Goal: Task Accomplishment & Management: Complete application form

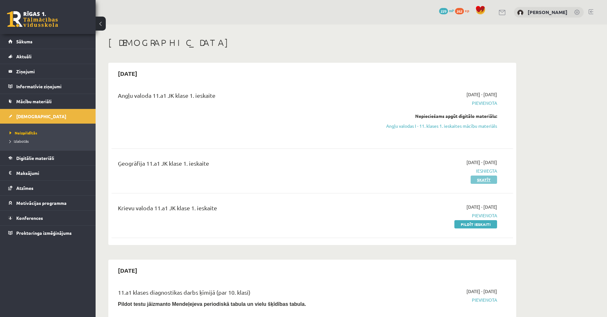
click at [482, 180] on link "Skatīt" at bounding box center [484, 180] width 26 height 8
click at [491, 223] on link "Pildīt ieskaiti" at bounding box center [475, 224] width 43 height 8
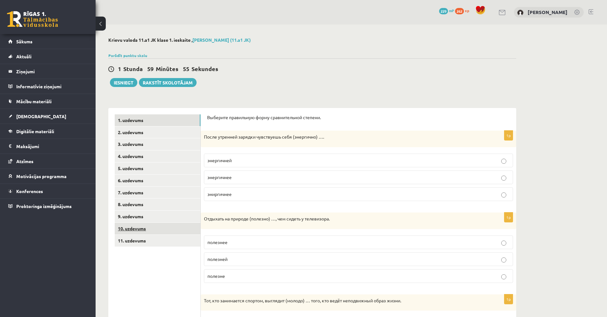
click at [135, 231] on link "10. uzdevums" at bounding box center [158, 229] width 86 height 12
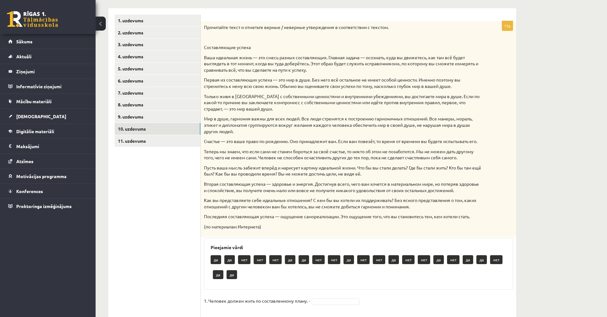
scroll to position [92, 0]
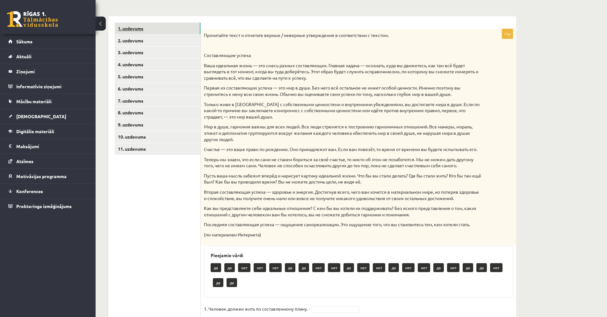
click at [150, 31] on link "1. uzdevums" at bounding box center [158, 29] width 86 height 12
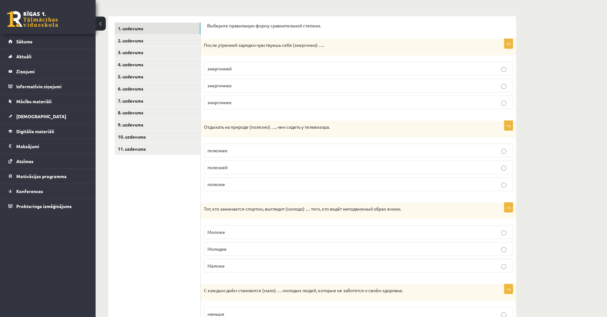
click at [234, 85] on p "энергичнее" at bounding box center [358, 85] width 302 height 7
click at [230, 146] on label "полезнее" at bounding box center [358, 151] width 309 height 14
click at [228, 236] on label "Моложе" at bounding box center [358, 232] width 309 height 14
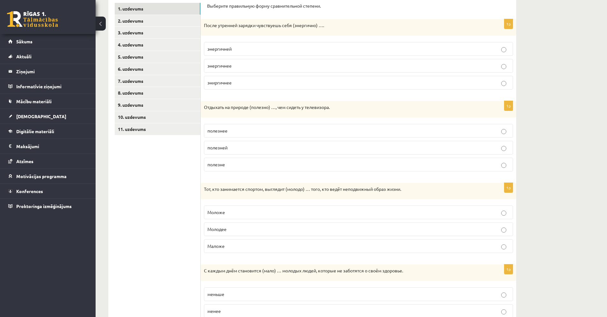
scroll to position [118, 0]
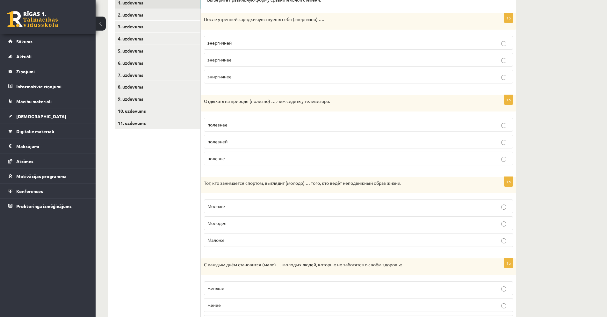
click at [225, 289] on p "меньше" at bounding box center [358, 288] width 302 height 7
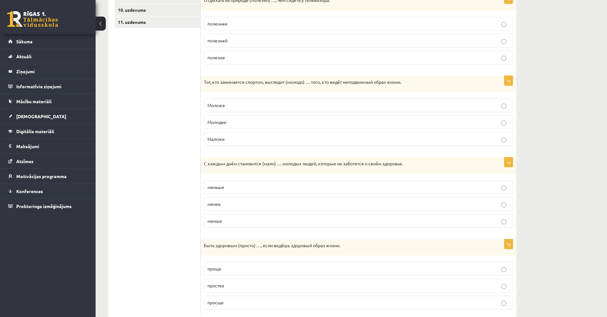
scroll to position [236, 0]
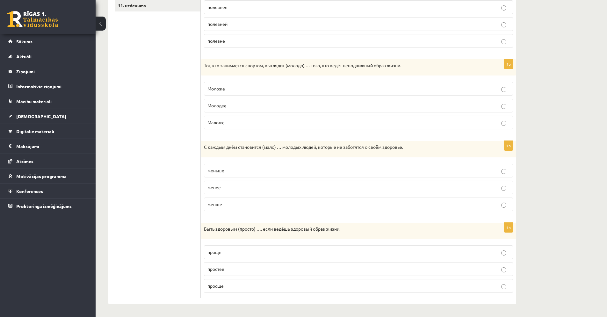
click at [226, 286] on p "просще" at bounding box center [358, 286] width 302 height 7
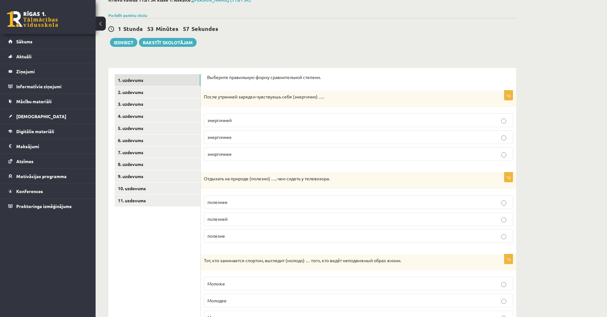
scroll to position [0, 0]
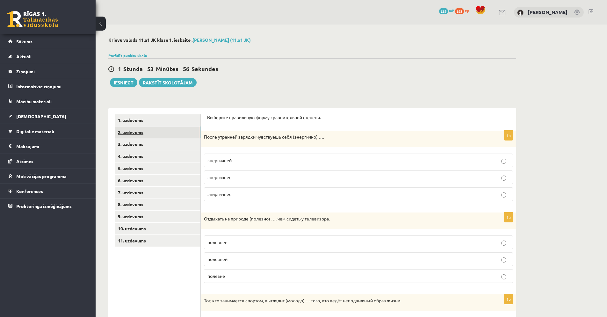
click at [125, 133] on link "2. uzdevums" at bounding box center [158, 133] width 86 height 12
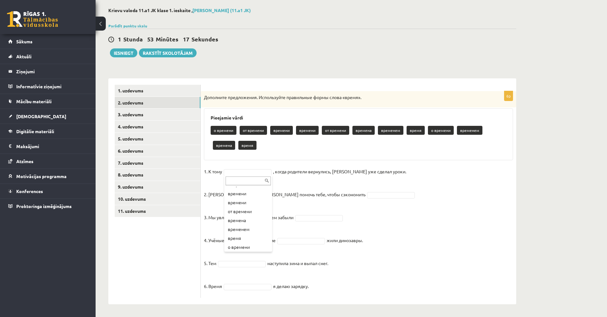
scroll to position [23, 0]
drag, startPoint x: 258, startPoint y: 206, endPoint x: 258, endPoint y: 210, distance: 3.9
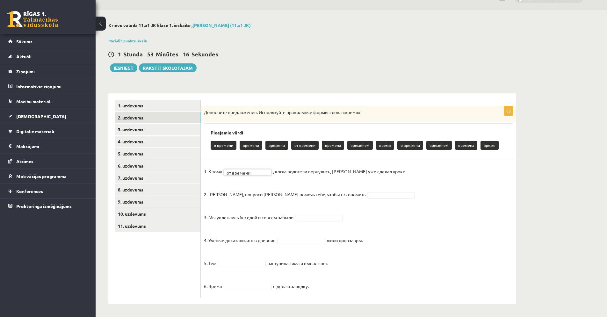
scroll to position [15, 0]
click at [346, 198] on fieldset "1. К тому времени ******* , когда родители вернулись, Эгилс уже сделал уроки. 2…" at bounding box center [358, 231] width 309 height 128
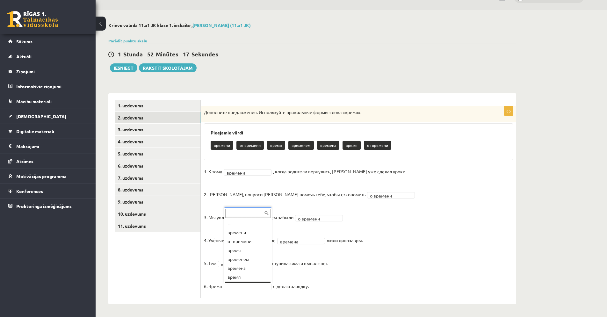
scroll to position [8, 0]
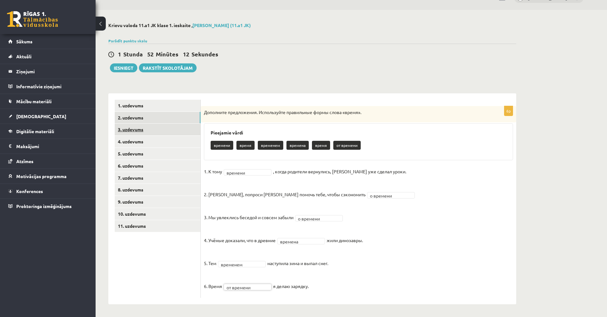
click at [134, 131] on link "3. uzdevums" at bounding box center [158, 130] width 86 height 12
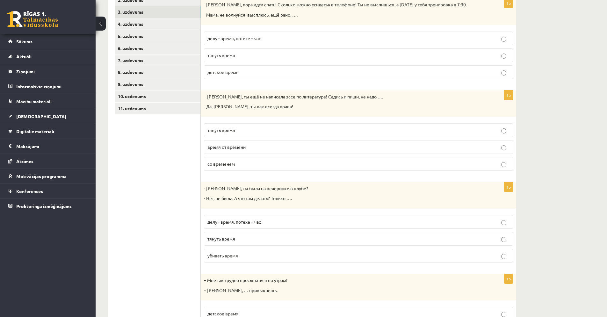
scroll to position [132, 0]
click at [297, 58] on p "тянуть время" at bounding box center [358, 55] width 302 height 7
click at [254, 135] on label "тянуть время" at bounding box center [358, 131] width 309 height 14
click at [240, 256] on p "убивать время" at bounding box center [358, 256] width 302 height 7
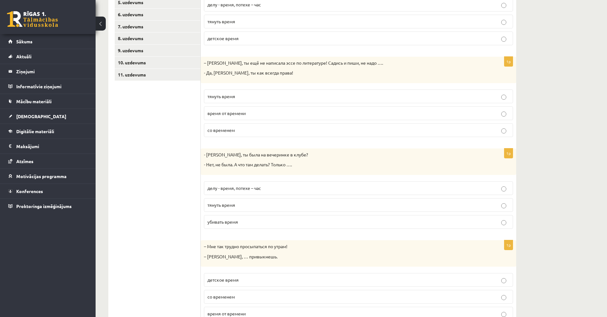
scroll to position [194, 0]
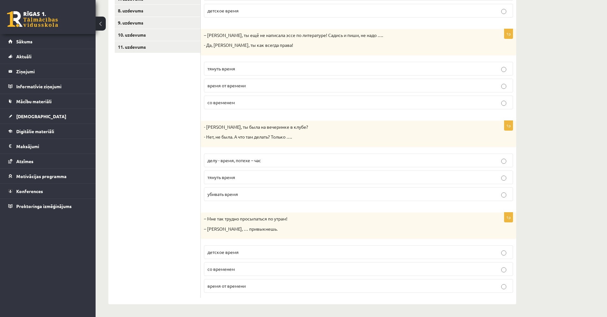
click at [251, 274] on label "со временем" at bounding box center [358, 269] width 309 height 14
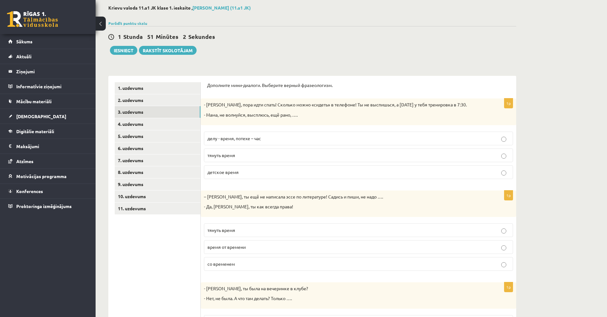
scroll to position [0, 0]
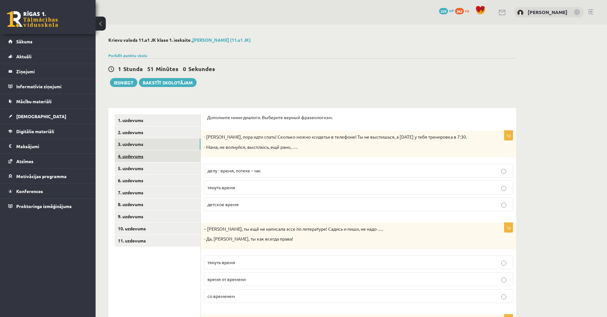
click at [133, 157] on link "4. uzdevums" at bounding box center [158, 156] width 86 height 12
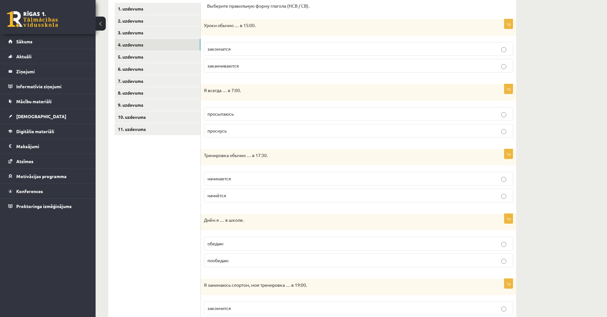
scroll to position [113, 0]
click at [276, 68] on p "заканчиваются" at bounding box center [358, 64] width 302 height 7
click at [263, 110] on p "просыпаюсь" at bounding box center [358, 112] width 302 height 7
click at [238, 177] on p "начинается" at bounding box center [358, 177] width 302 height 7
click at [233, 246] on label "обедаю" at bounding box center [358, 243] width 309 height 14
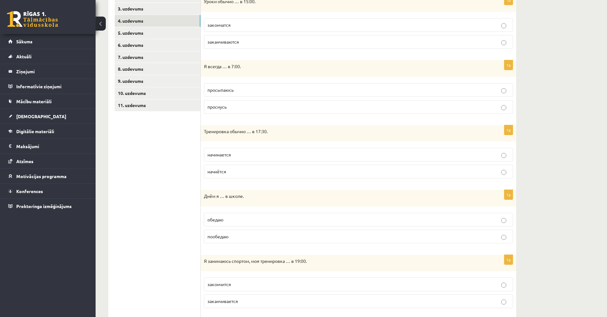
scroll to position [137, 0]
click at [244, 282] on p "закончится" at bounding box center [358, 283] width 302 height 7
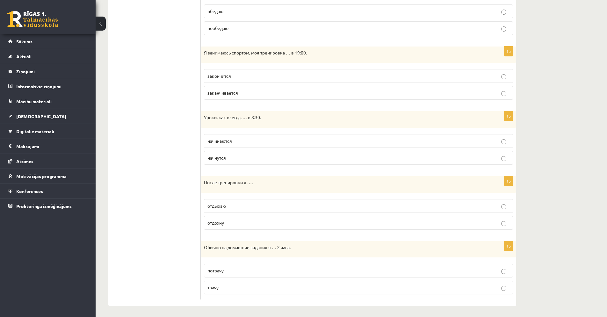
scroll to position [346, 0]
click at [236, 286] on p "трачу" at bounding box center [358, 286] width 302 height 7
click at [242, 223] on p "отдохну" at bounding box center [358, 221] width 302 height 7
click at [246, 141] on p "начинаются" at bounding box center [358, 139] width 302 height 7
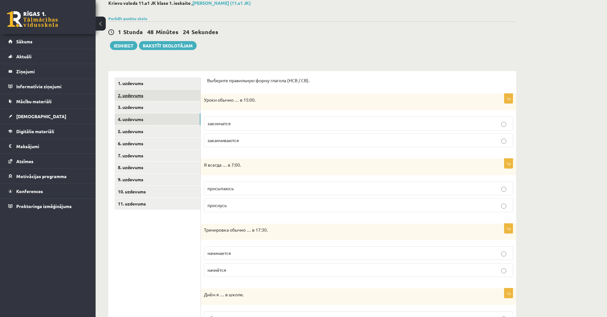
scroll to position [0, 0]
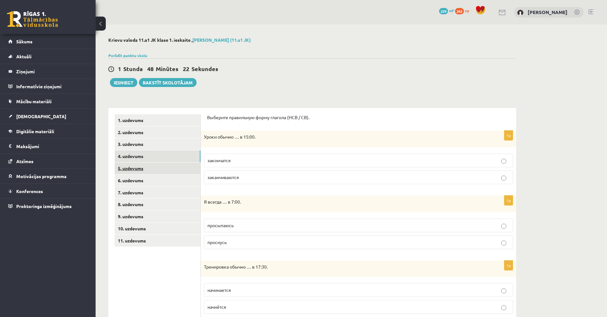
click at [141, 168] on link "5. uzdevums" at bounding box center [158, 169] width 86 height 12
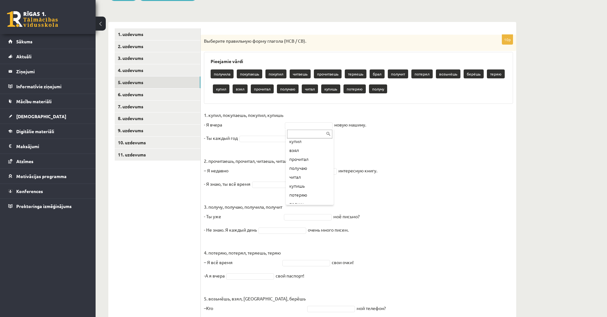
scroll to position [124, 0]
type input "*"
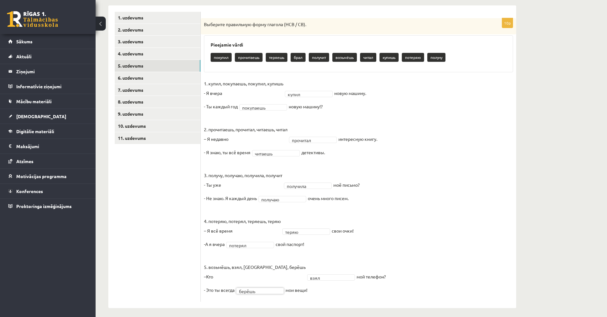
scroll to position [107, 0]
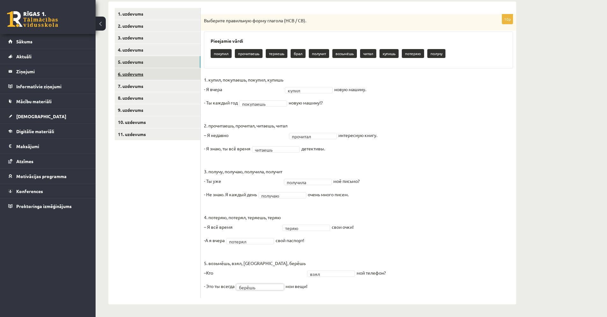
click at [130, 72] on link "6. uzdevums" at bounding box center [158, 74] width 86 height 12
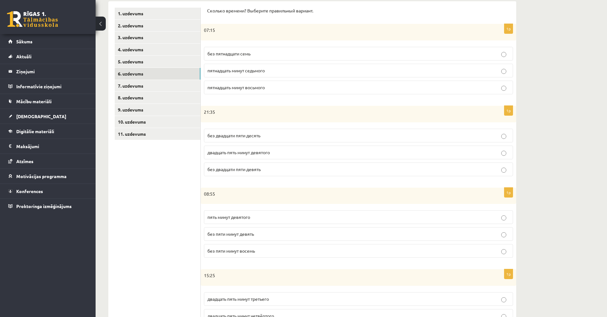
click at [285, 85] on p "пятнадцать минут восьмого" at bounding box center [358, 87] width 302 height 7
click at [250, 134] on span "без двадцати пяти десять" at bounding box center [233, 136] width 53 height 6
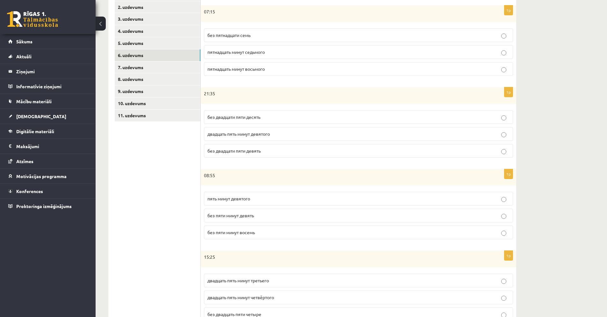
scroll to position [132, 0]
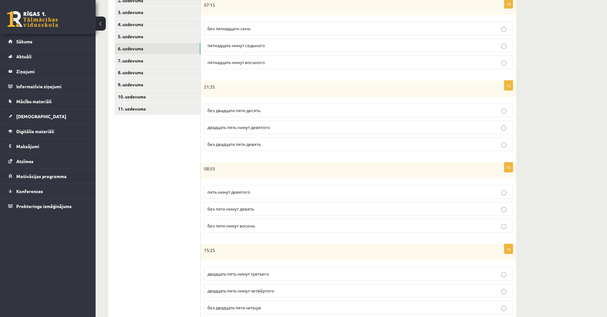
click at [259, 212] on p "без пяти минут девять" at bounding box center [358, 209] width 302 height 7
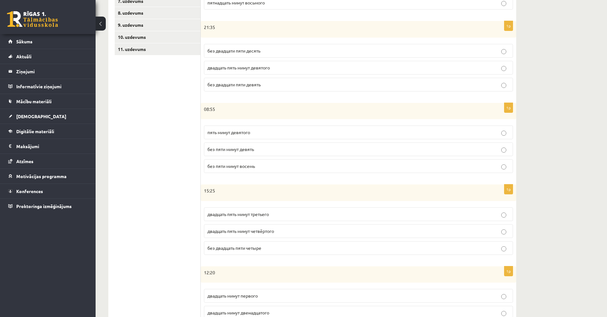
scroll to position [236, 0]
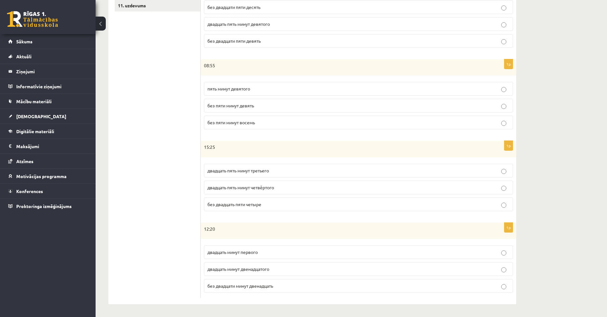
click at [262, 170] on span "двадцать пять минут третьего" at bounding box center [238, 171] width 62 height 6
click at [250, 252] on span "двадцать минут первого" at bounding box center [232, 252] width 50 height 6
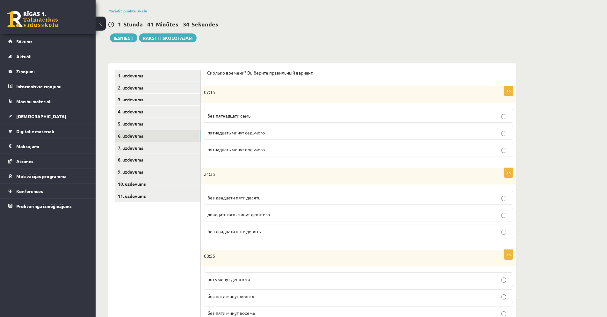
scroll to position [40, 0]
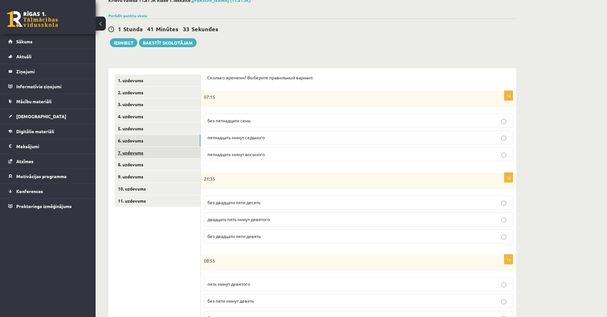
click at [165, 152] on link "7. uzdevums" at bounding box center [158, 153] width 86 height 12
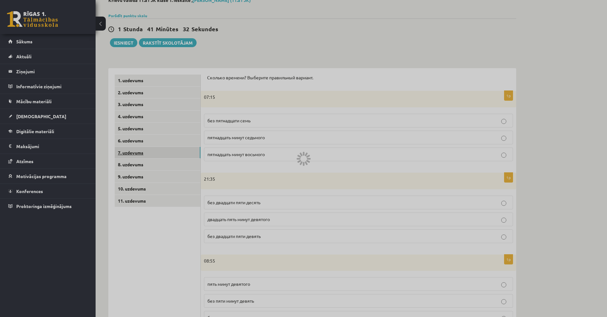
scroll to position [36, 0]
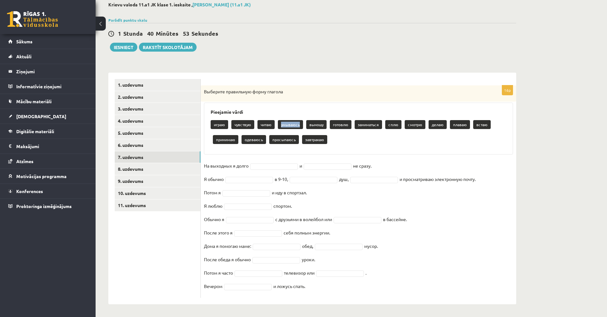
click at [290, 124] on p "умываюсь" at bounding box center [290, 124] width 25 height 9
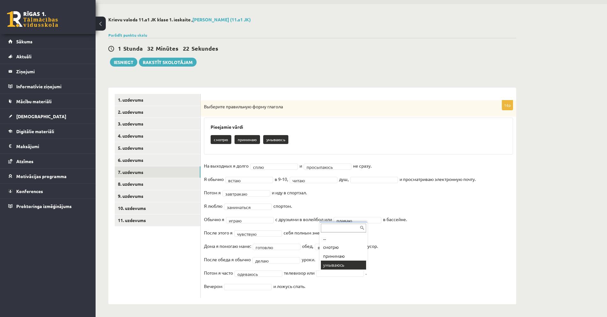
scroll to position [19, 0]
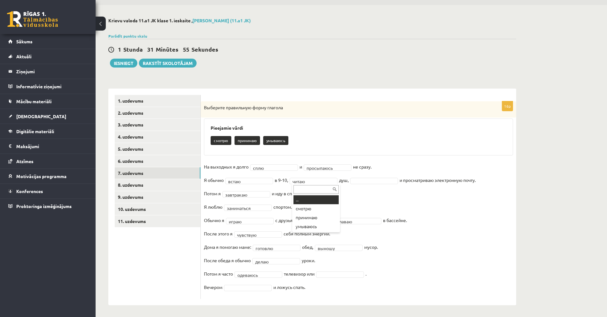
click at [316, 191] on input "text" at bounding box center [316, 189] width 45 height 9
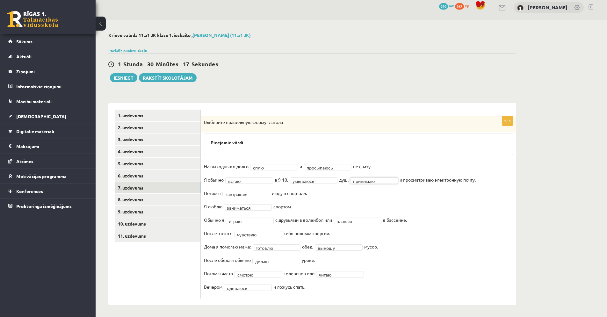
scroll to position [4, 0]
click at [140, 199] on link "8. uzdevums" at bounding box center [158, 200] width 86 height 12
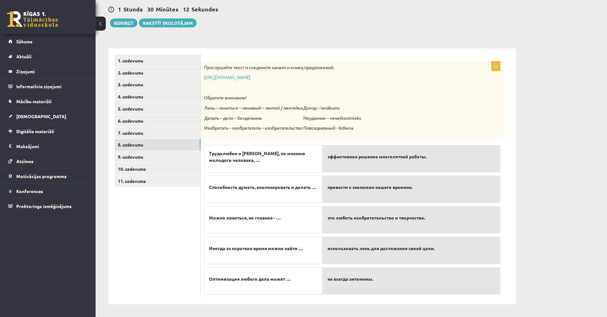
scroll to position [59, 0]
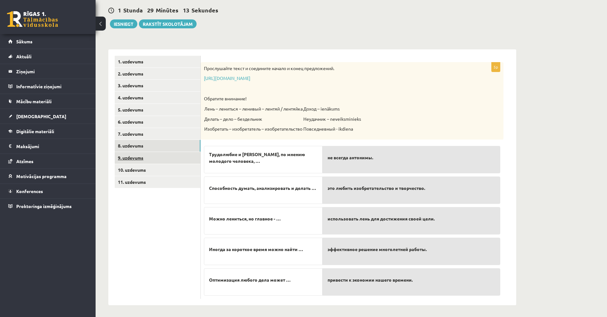
click at [153, 158] on link "9. uzdevums" at bounding box center [158, 158] width 86 height 12
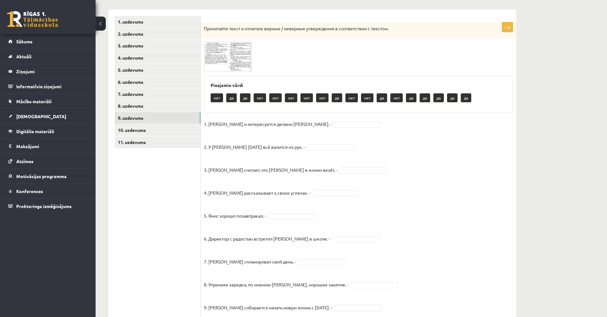
scroll to position [121, 0]
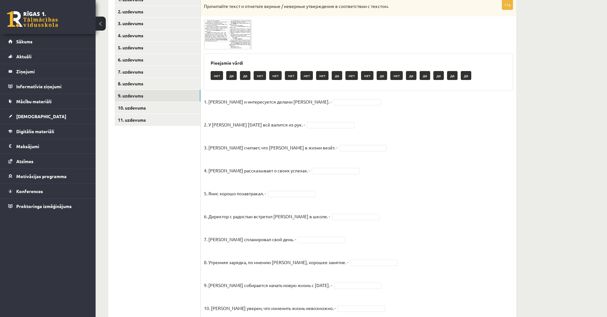
click at [230, 37] on span at bounding box center [228, 35] width 10 height 10
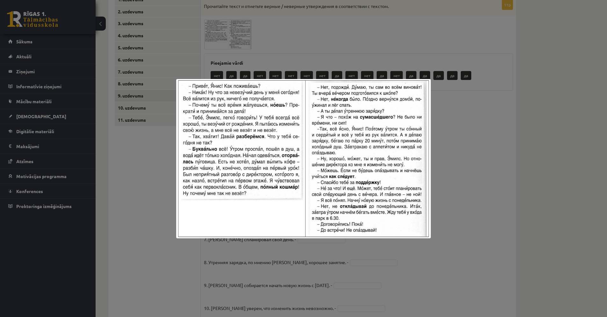
click at [238, 46] on div at bounding box center [303, 158] width 607 height 317
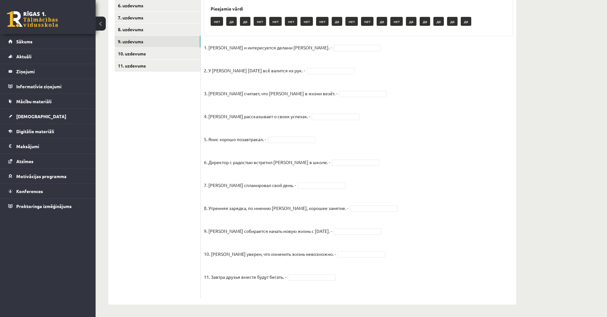
scroll to position [176, 0]
click at [381, 69] on fieldset "1. Эмилс и интересуется делами Яниса. - 2. У Яниса сегодня всё валится из рук. …" at bounding box center [358, 168] width 309 height 252
click at [170, 54] on link "10. uzdevums" at bounding box center [158, 53] width 86 height 12
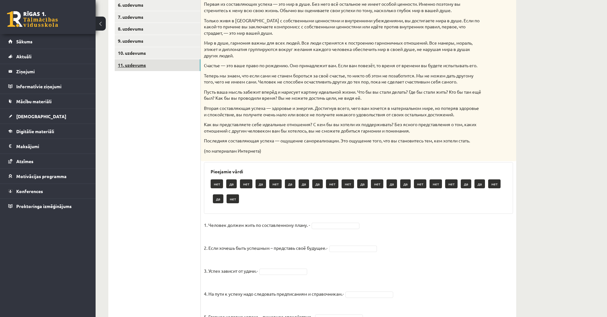
click at [165, 65] on link "11. uzdevums" at bounding box center [158, 65] width 86 height 12
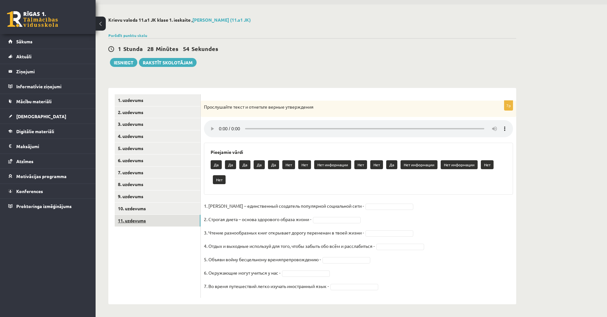
scroll to position [21, 0]
click at [148, 197] on link "9. uzdevums" at bounding box center [158, 197] width 86 height 12
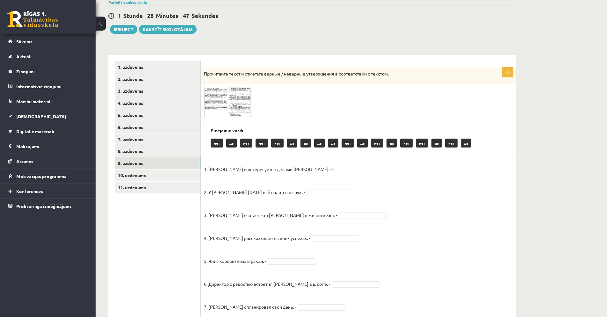
scroll to position [56, 0]
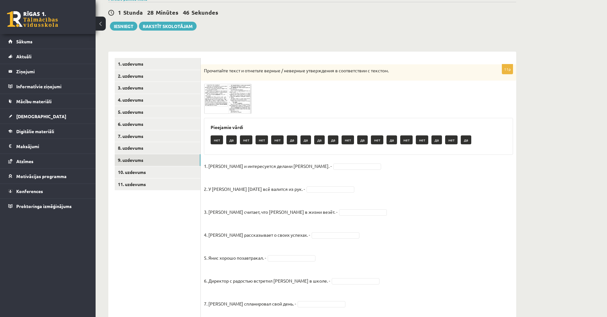
click at [237, 96] on img at bounding box center [228, 99] width 48 height 30
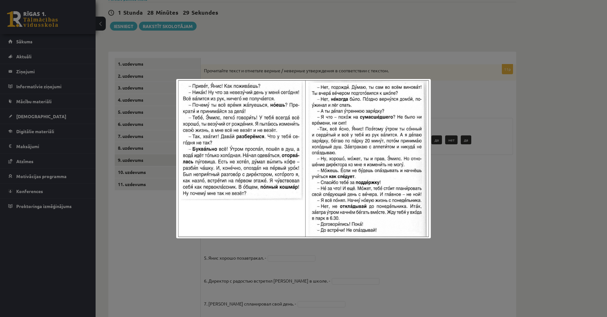
click at [467, 216] on div at bounding box center [303, 158] width 607 height 317
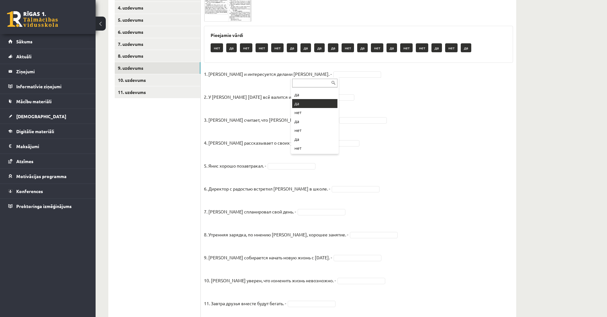
scroll to position [120, 0]
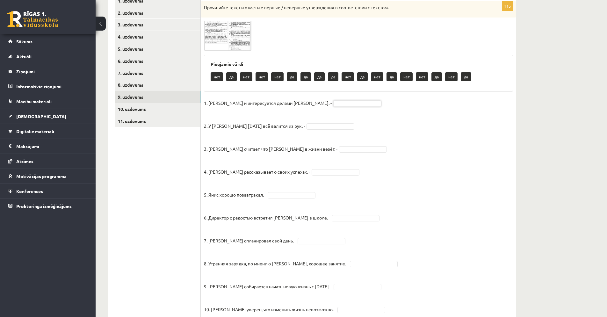
click at [228, 36] on span at bounding box center [228, 36] width 10 height 10
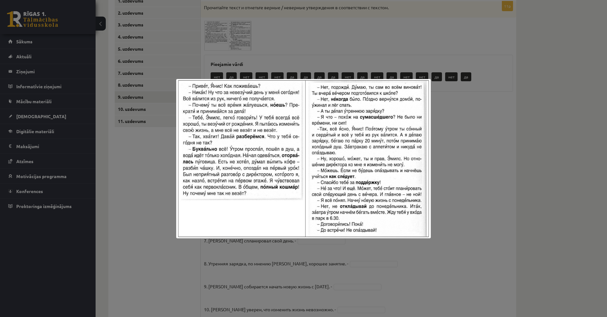
click at [452, 93] on div at bounding box center [303, 158] width 607 height 317
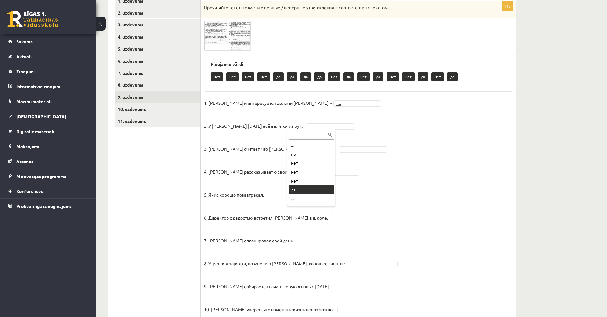
drag, startPoint x: 309, startPoint y: 192, endPoint x: 311, endPoint y: 182, distance: 10.5
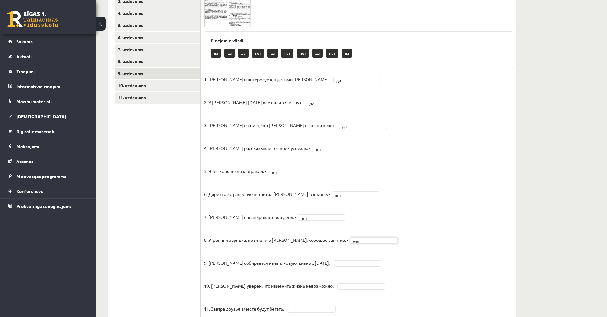
scroll to position [172, 0]
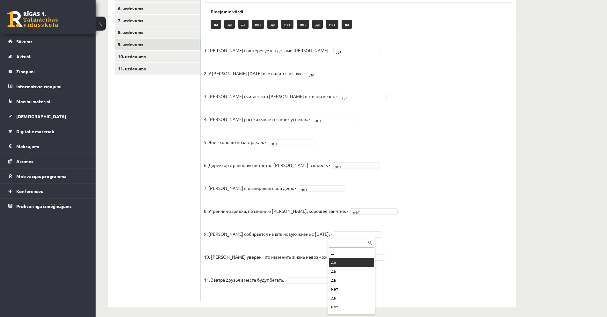
drag, startPoint x: 345, startPoint y: 261, endPoint x: 344, endPoint y: 265, distance: 3.2
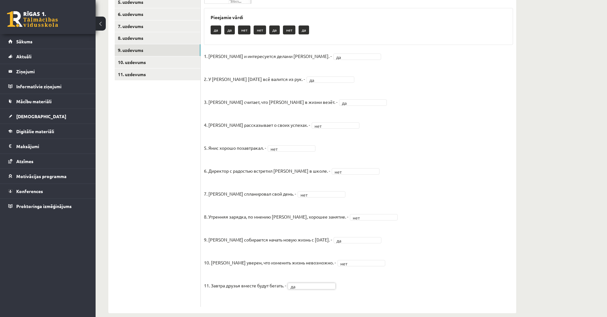
scroll to position [163, 0]
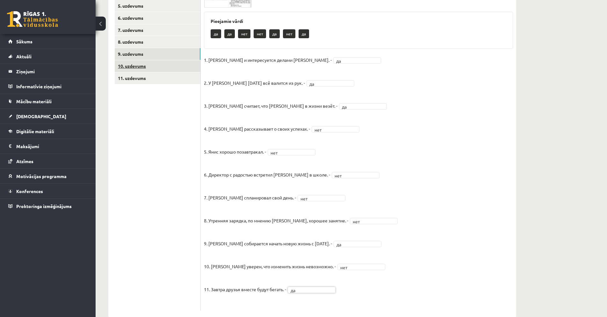
click at [178, 64] on link "10. uzdevums" at bounding box center [158, 66] width 86 height 12
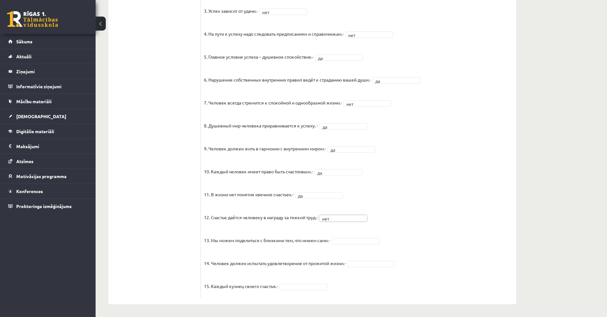
scroll to position [427, 0]
click at [357, 259] on fieldset "1. Человек должен жить по составленному плану. - нет *** 2. Если хочешь быть ус…" at bounding box center [358, 127] width 309 height 335
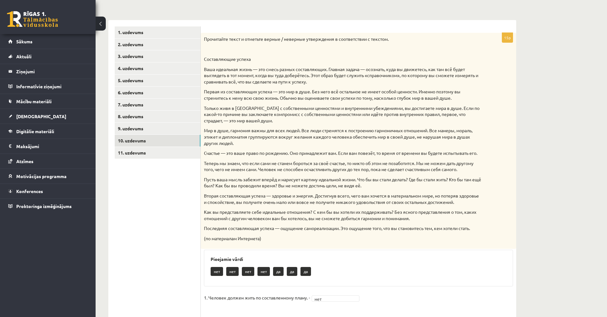
scroll to position [60, 0]
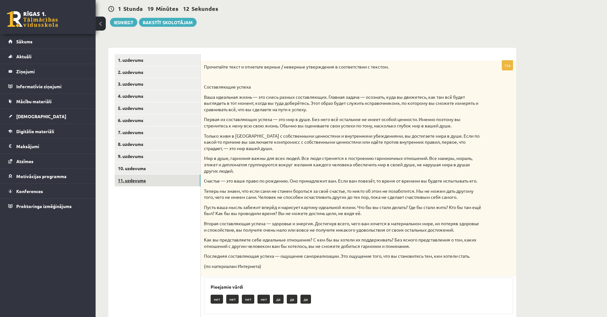
click at [135, 179] on link "11. uzdevums" at bounding box center [158, 181] width 86 height 12
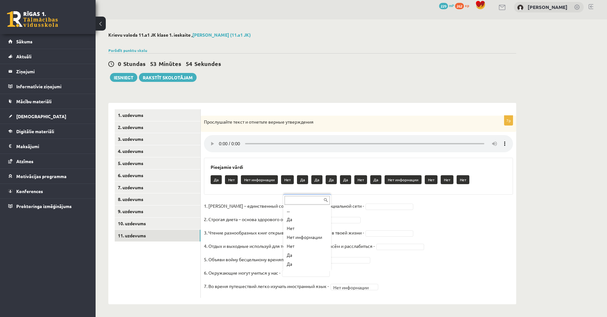
scroll to position [17, 0]
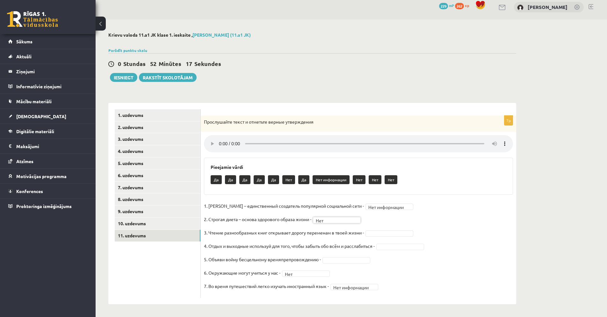
click at [389, 229] on fieldset "**********" at bounding box center [358, 248] width 309 height 94
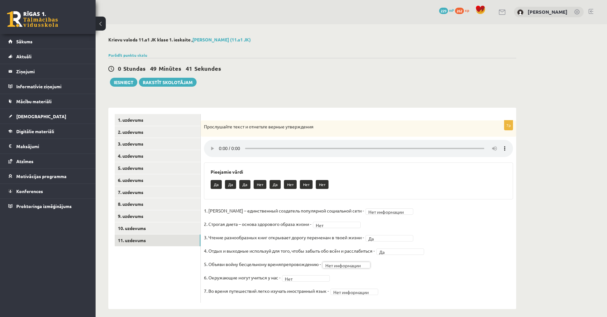
scroll to position [0, 0]
click at [124, 85] on button "Iesniegt" at bounding box center [123, 82] width 27 height 9
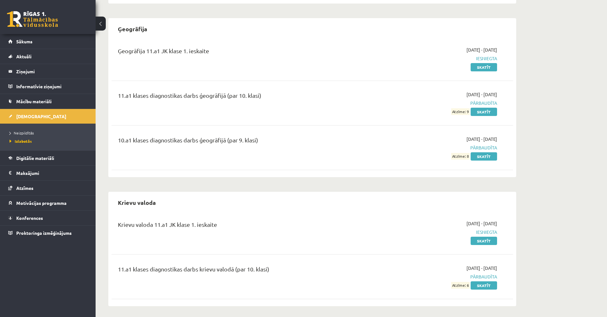
scroll to position [131, 0]
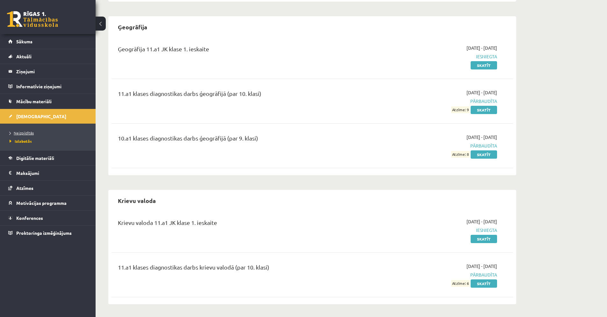
click at [27, 135] on link "Neizpildītās" at bounding box center [50, 133] width 80 height 6
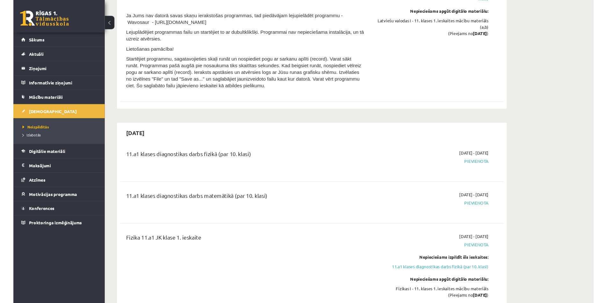
scroll to position [853, 0]
